Goal: Task Accomplishment & Management: Use online tool/utility

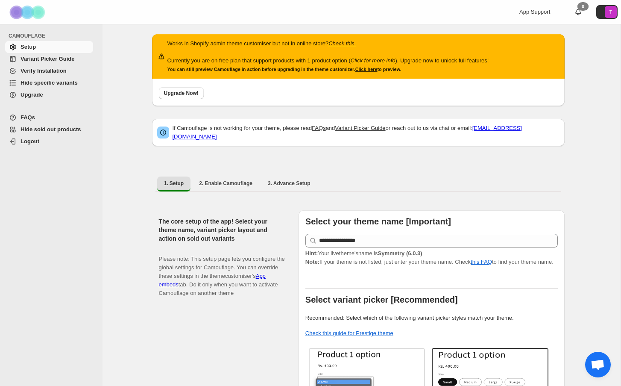
click at [66, 81] on span "Hide specific variants" at bounding box center [49, 82] width 57 height 6
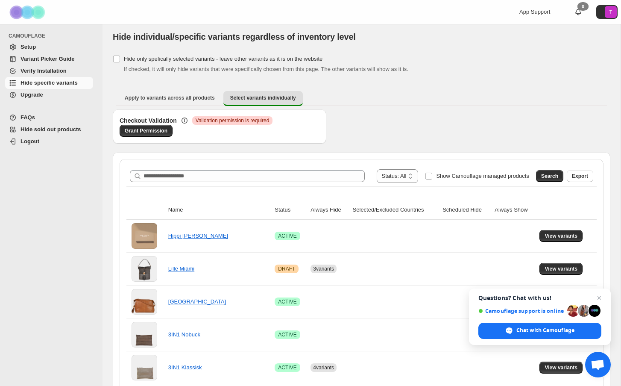
scroll to position [5, 0]
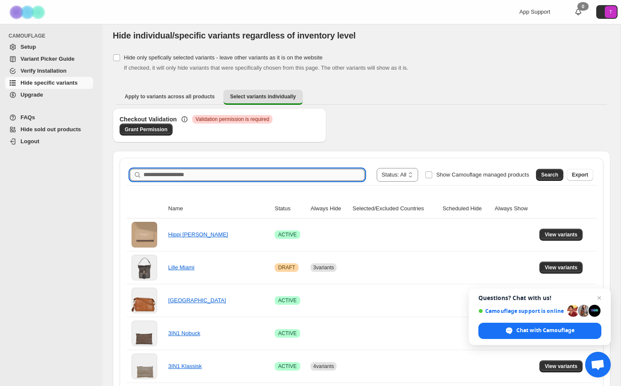
click at [261, 176] on input "Search product name" at bounding box center [254, 175] width 221 height 12
type input "****"
click at [548, 175] on span "Search" at bounding box center [549, 174] width 17 height 7
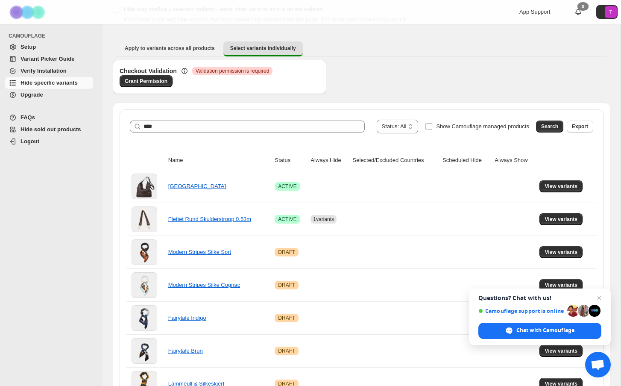
scroll to position [55, 0]
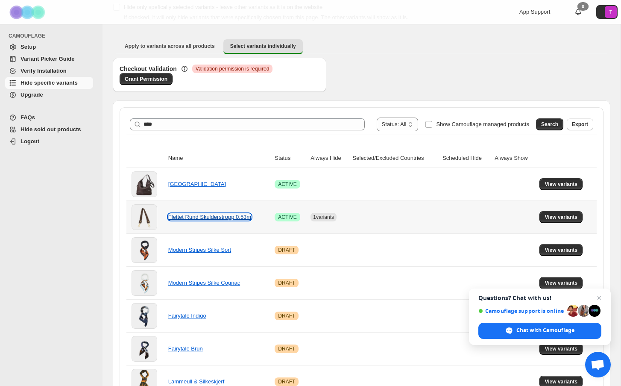
click at [204, 215] on link "Flettet Rund Skulderstropp 0.53m" at bounding box center [209, 217] width 83 height 6
click at [559, 214] on span "View variants" at bounding box center [561, 217] width 33 height 7
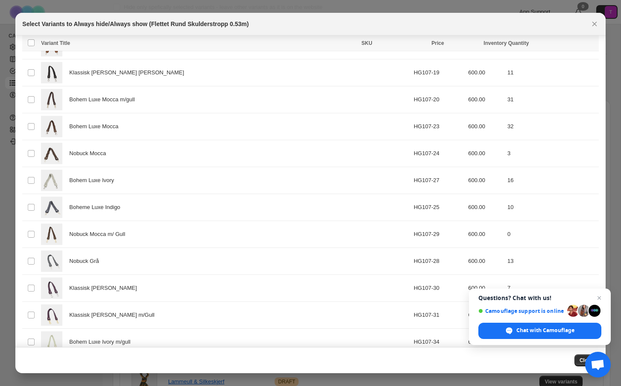
scroll to position [371, 0]
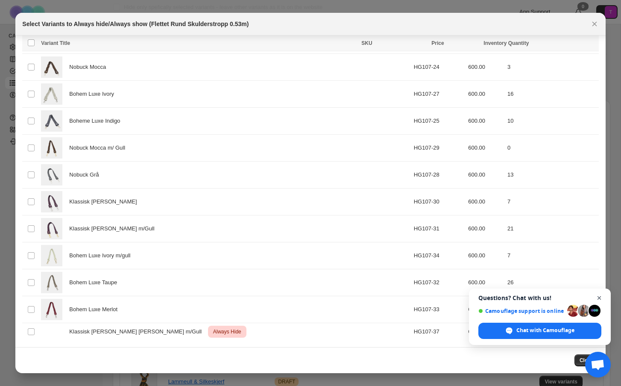
click at [601, 299] on span "Close chat" at bounding box center [599, 298] width 11 height 11
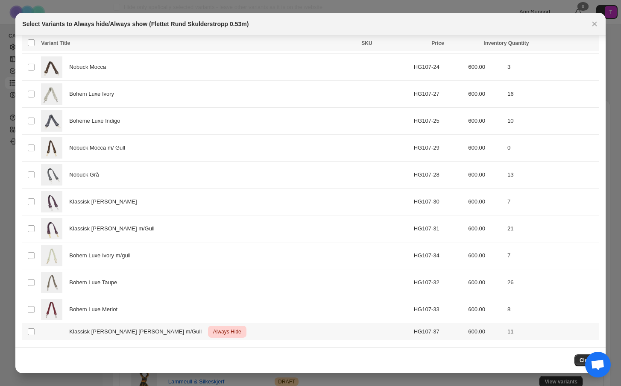
click at [211, 332] on span "Always Hide" at bounding box center [227, 331] width 32 height 10
click at [590, 42] on icon "More actions" at bounding box center [590, 44] width 9 height 9
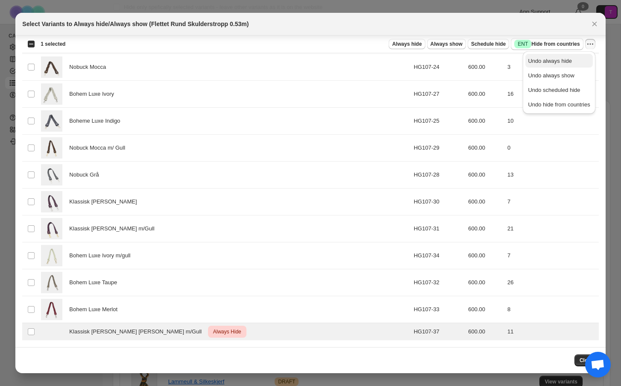
click at [581, 61] on span "Undo always hide" at bounding box center [559, 61] width 62 height 9
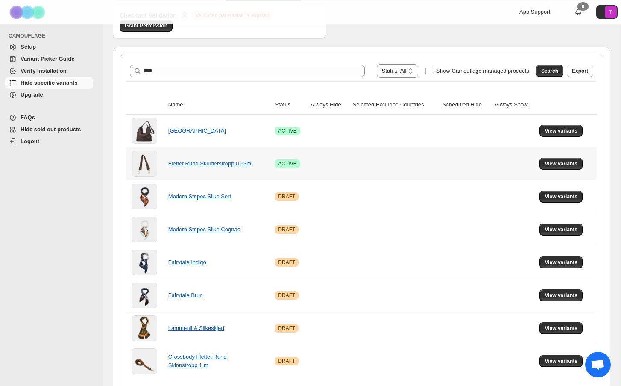
scroll to position [139, 0]
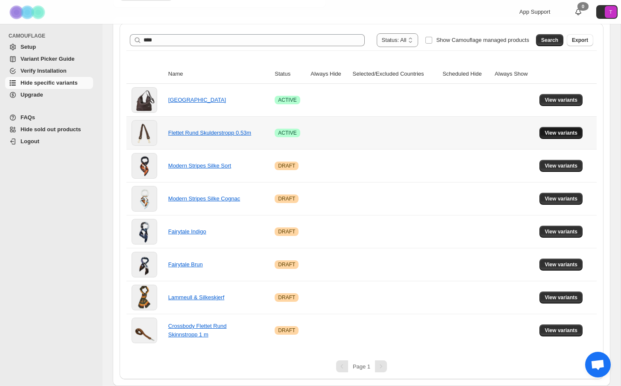
click at [568, 137] on button "View variants" at bounding box center [561, 133] width 43 height 12
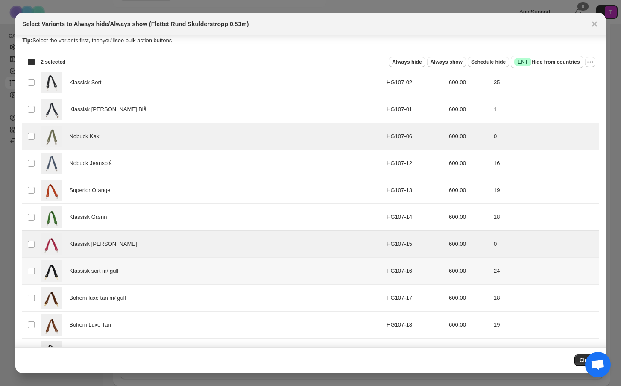
scroll to position [5, 0]
click at [414, 66] on span "Always hide" at bounding box center [406, 63] width 29 height 7
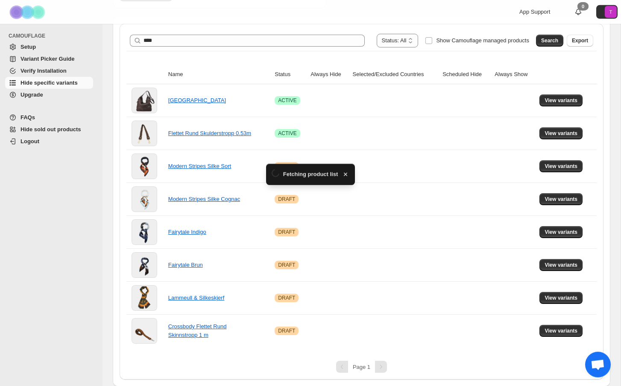
scroll to position [139, 0]
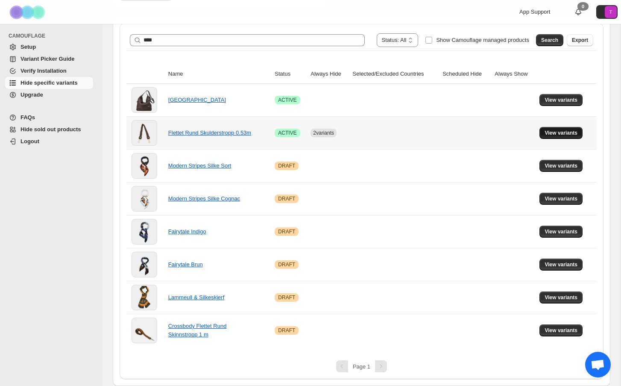
click at [542, 132] on button "View variants" at bounding box center [561, 133] width 43 height 12
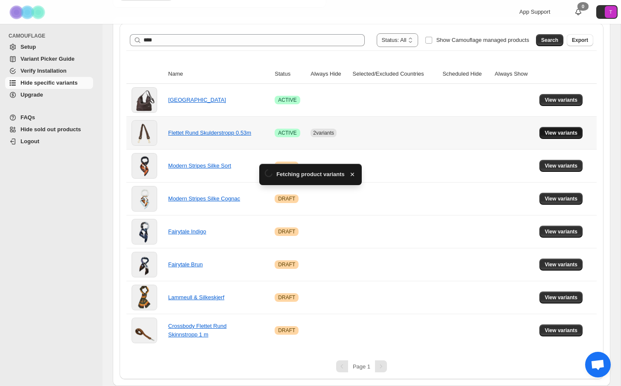
scroll to position [0, 0]
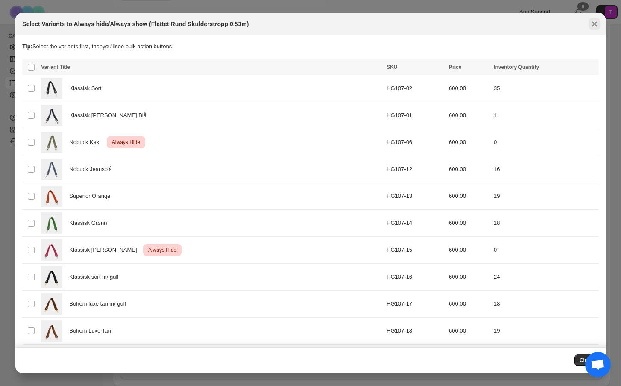
click at [592, 27] on icon "Close" at bounding box center [594, 24] width 9 height 9
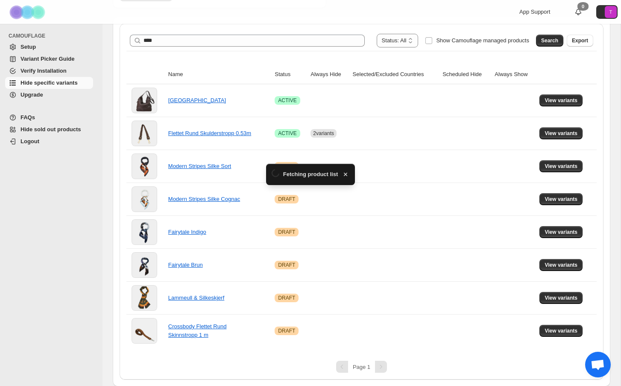
scroll to position [139, 0]
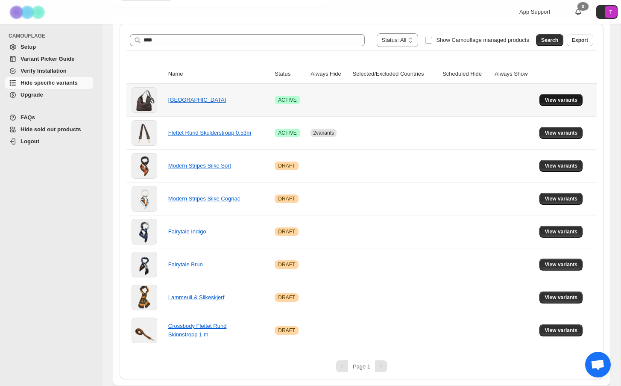
click at [548, 103] on span "View variants" at bounding box center [561, 100] width 33 height 7
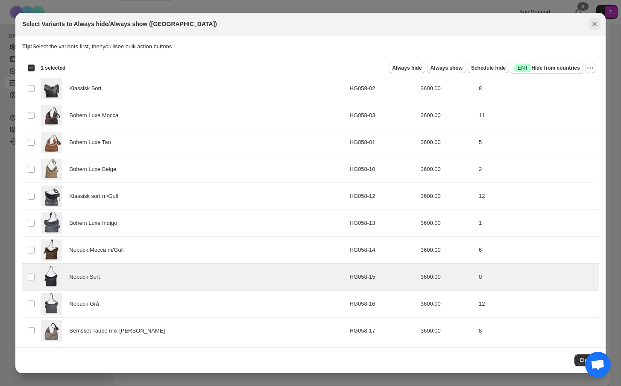
click at [595, 22] on icon "Close" at bounding box center [594, 24] width 9 height 9
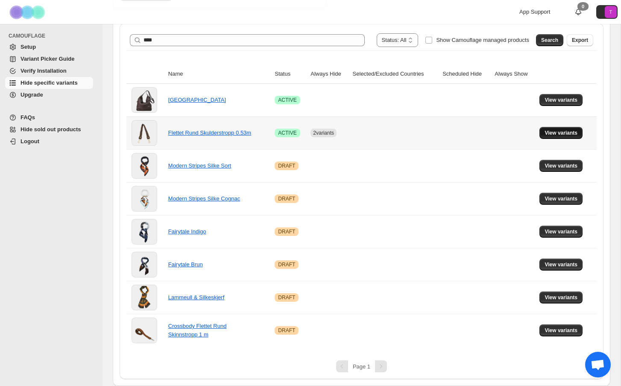
click at [551, 130] on span "View variants" at bounding box center [561, 132] width 33 height 7
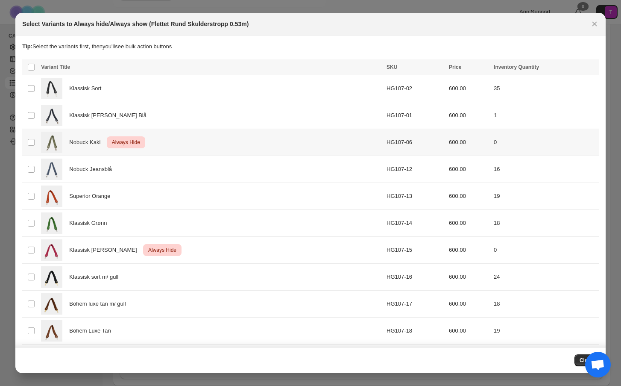
scroll to position [0, 0]
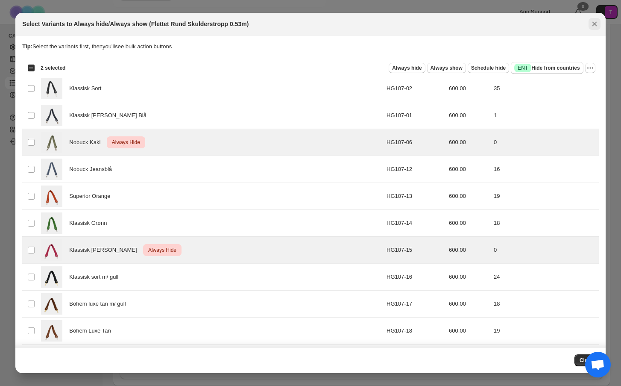
click at [596, 26] on icon "Close" at bounding box center [594, 24] width 9 height 9
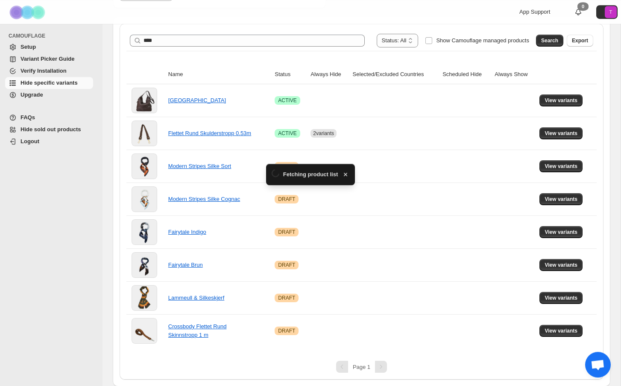
scroll to position [139, 0]
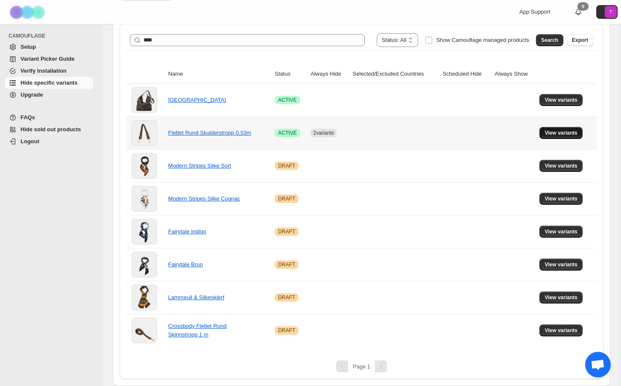
click at [550, 136] on span "View variants" at bounding box center [561, 132] width 33 height 7
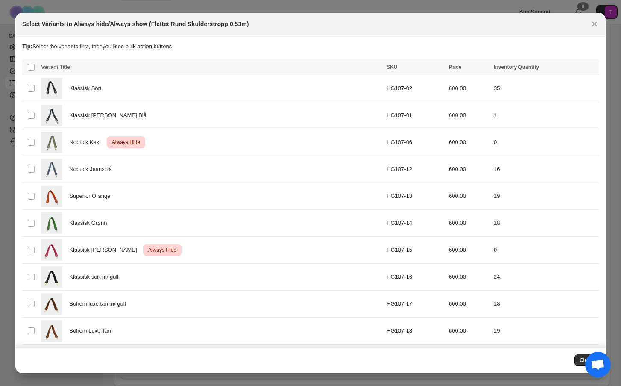
scroll to position [0, 0]
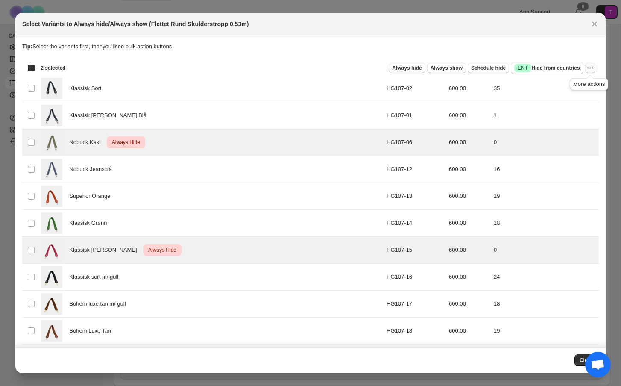
click at [590, 68] on icon "More actions" at bounding box center [590, 68] width 9 height 9
click at [543, 87] on span "Undo always hide" at bounding box center [550, 85] width 44 height 6
